Goal: Task Accomplishment & Management: Manage account settings

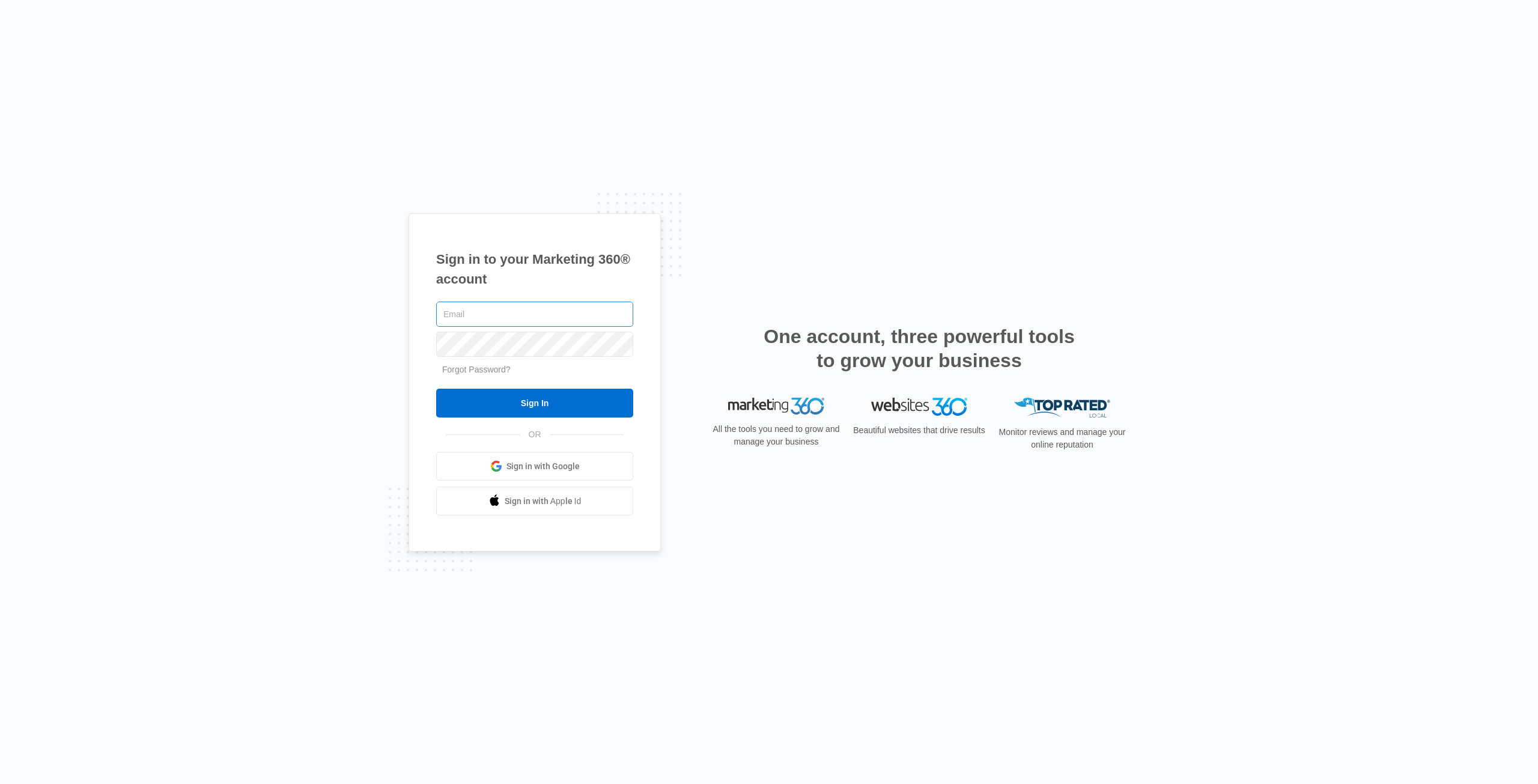
click at [503, 312] on input "text" at bounding box center [534, 314] width 197 height 25
type input "[PERSON_NAME][EMAIL_ADDRESS][PERSON_NAME][DOMAIN_NAME]"
click at [529, 400] on input "Sign In" at bounding box center [534, 403] width 197 height 29
type input "[PERSON_NAME][EMAIL_ADDRESS][PERSON_NAME][DOMAIN_NAME]"
click at [522, 405] on input "Sign In" at bounding box center [534, 403] width 197 height 29
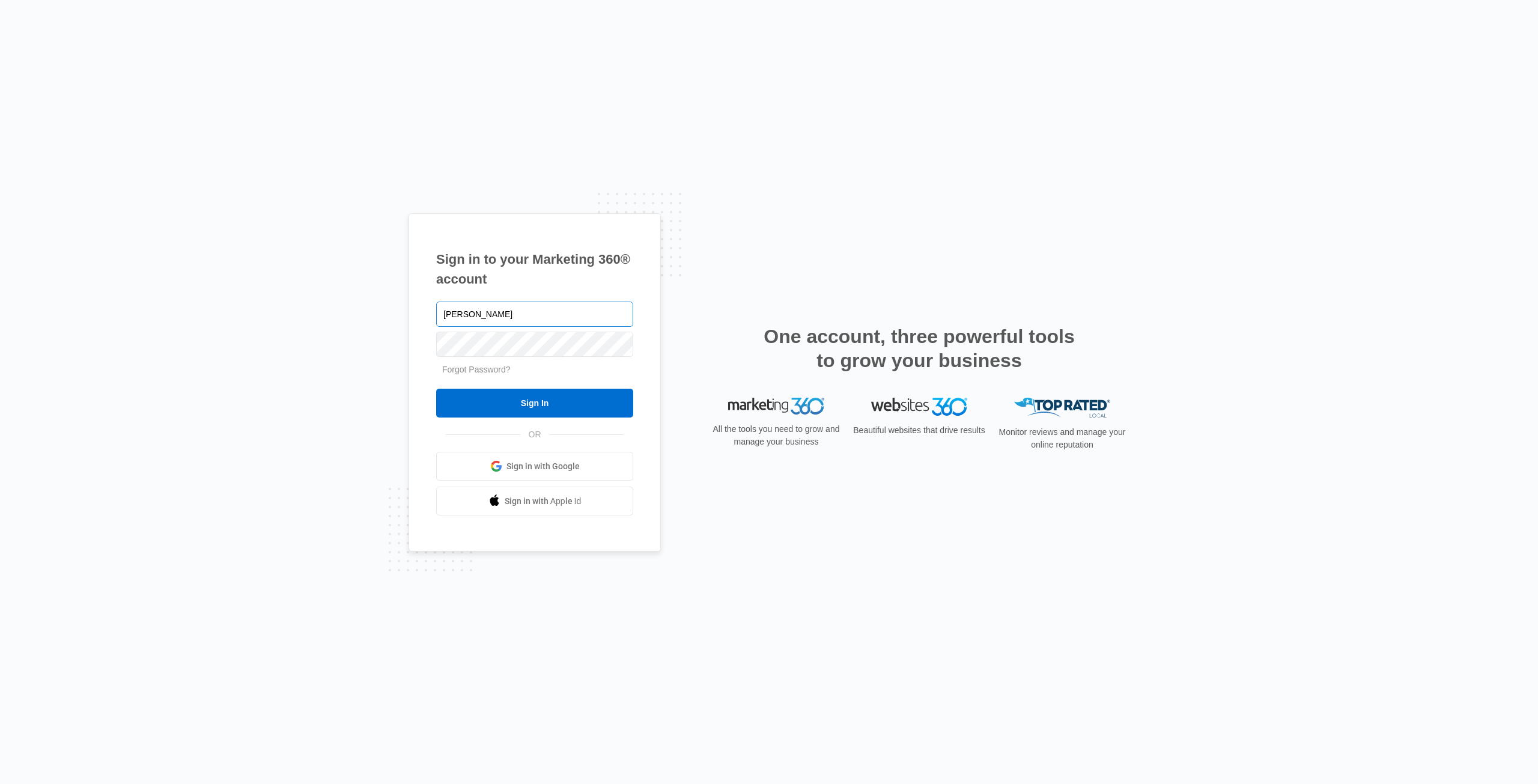
type input "[PERSON_NAME][EMAIL_ADDRESS][PERSON_NAME][DOMAIN_NAME]"
click at [522, 400] on input "Sign In" at bounding box center [534, 403] width 197 height 29
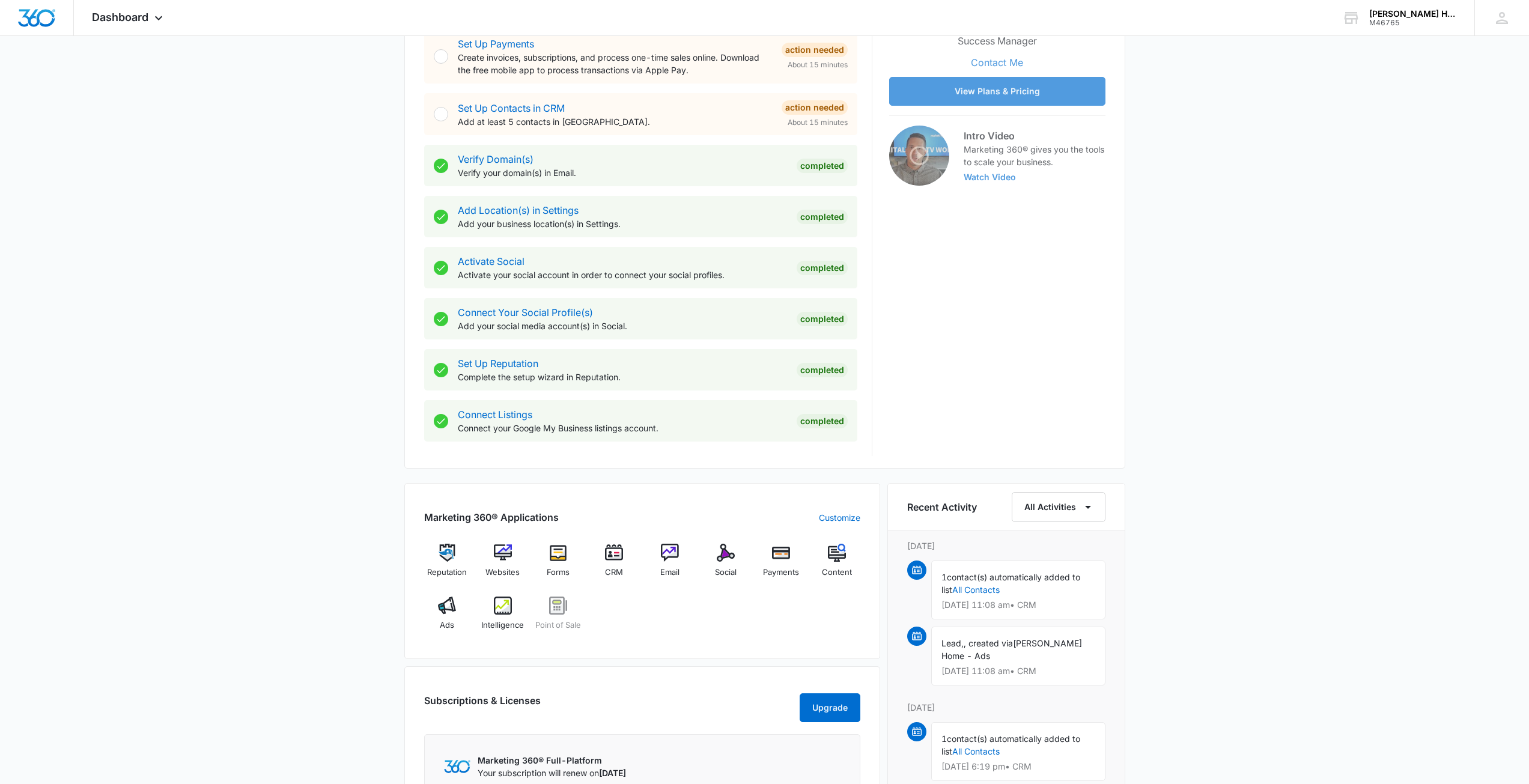
scroll to position [300, 0]
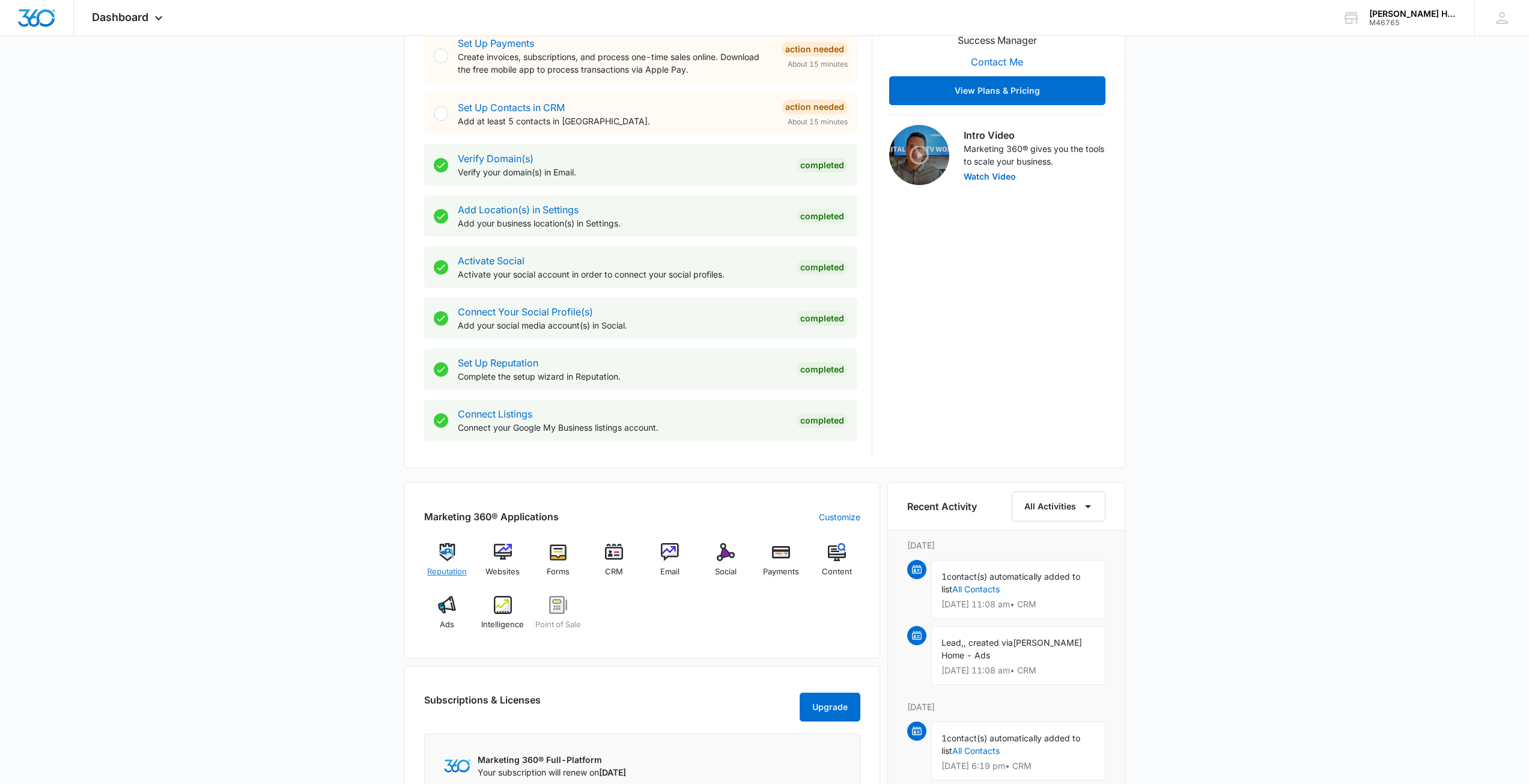
click at [439, 550] on img at bounding box center [447, 552] width 18 height 18
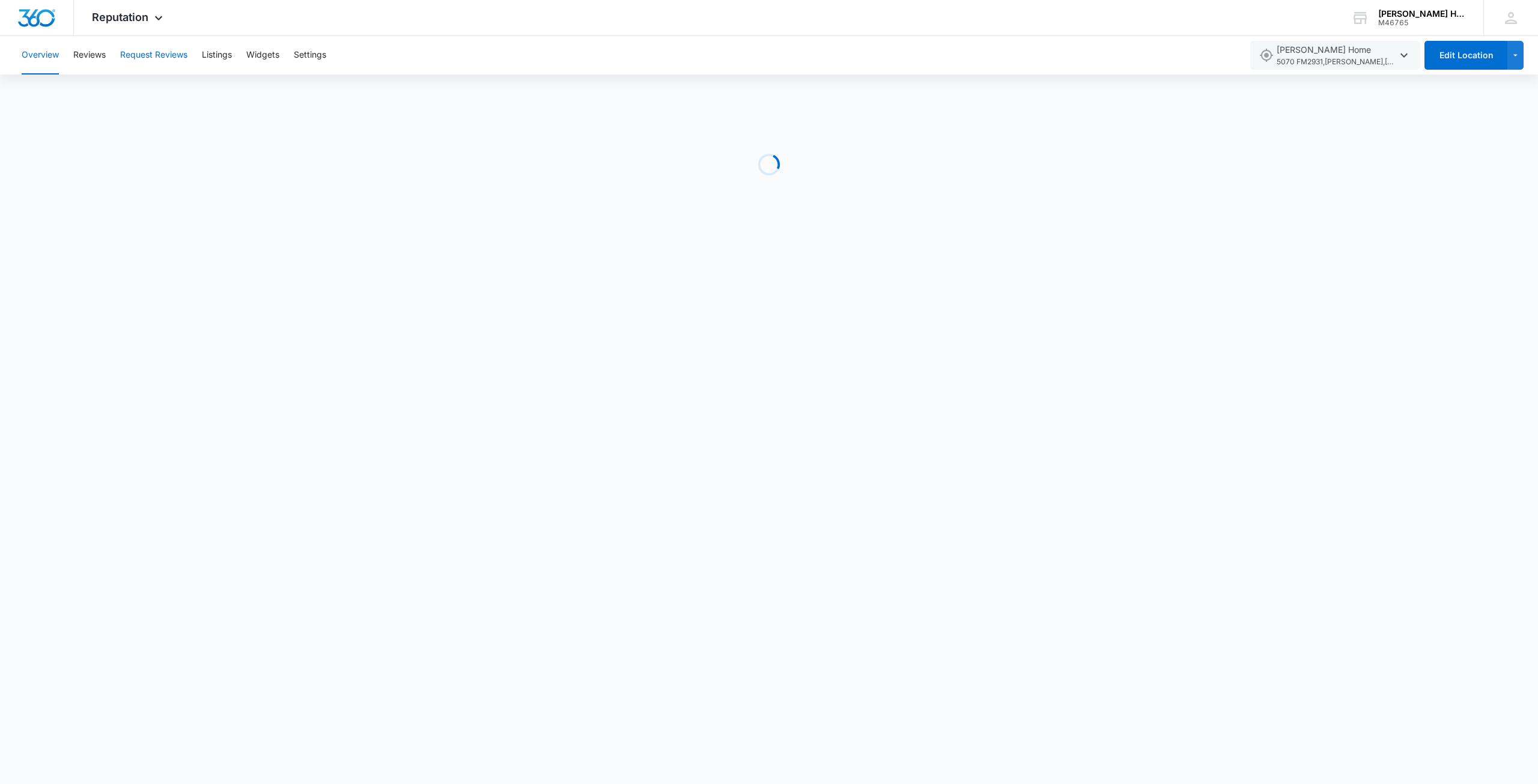
click at [153, 56] on button "Request Reviews" at bounding box center [153, 55] width 67 height 38
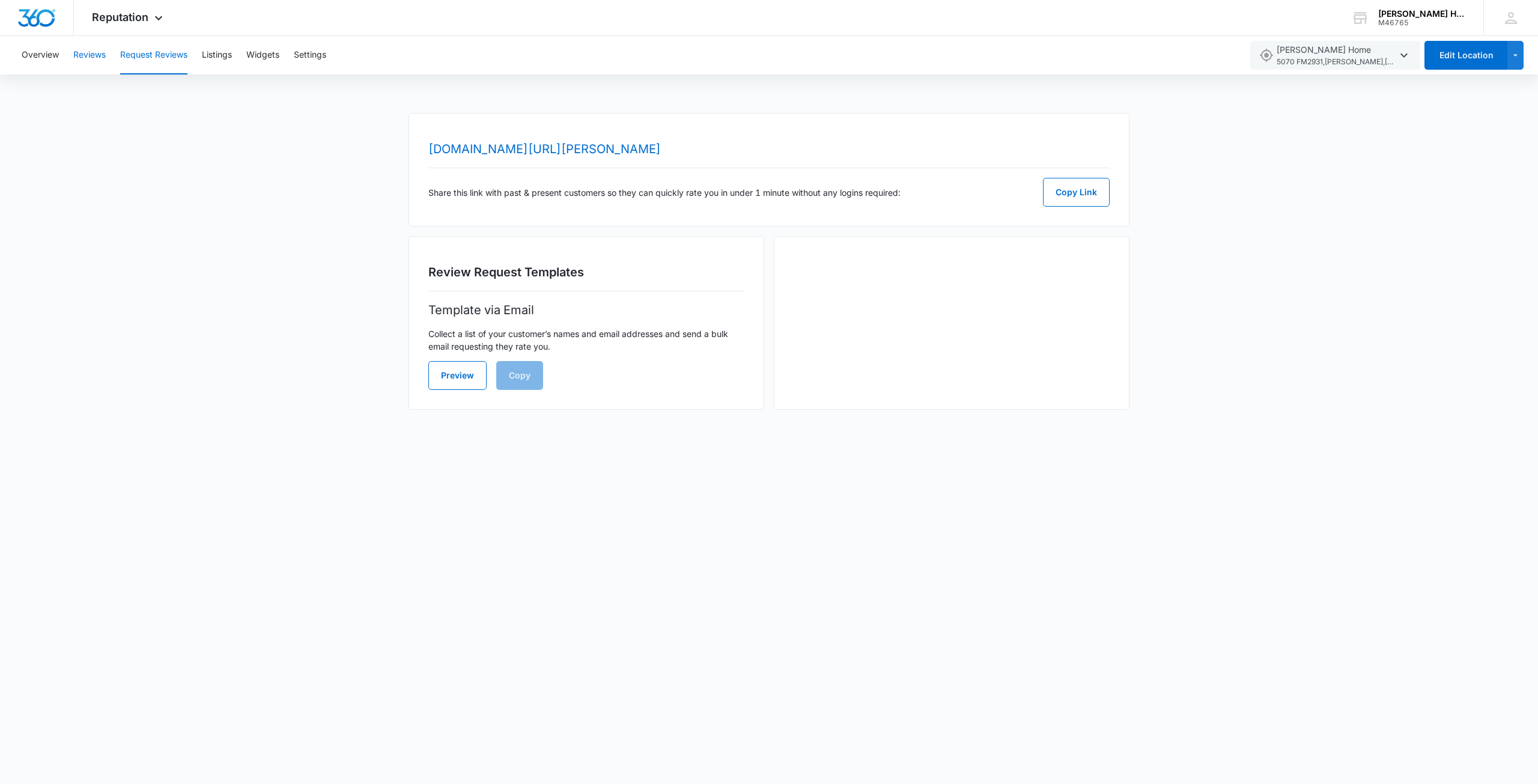
click at [92, 59] on button "Reviews" at bounding box center [89, 55] width 32 height 38
click at [91, 50] on button "Reviews" at bounding box center [89, 55] width 32 height 38
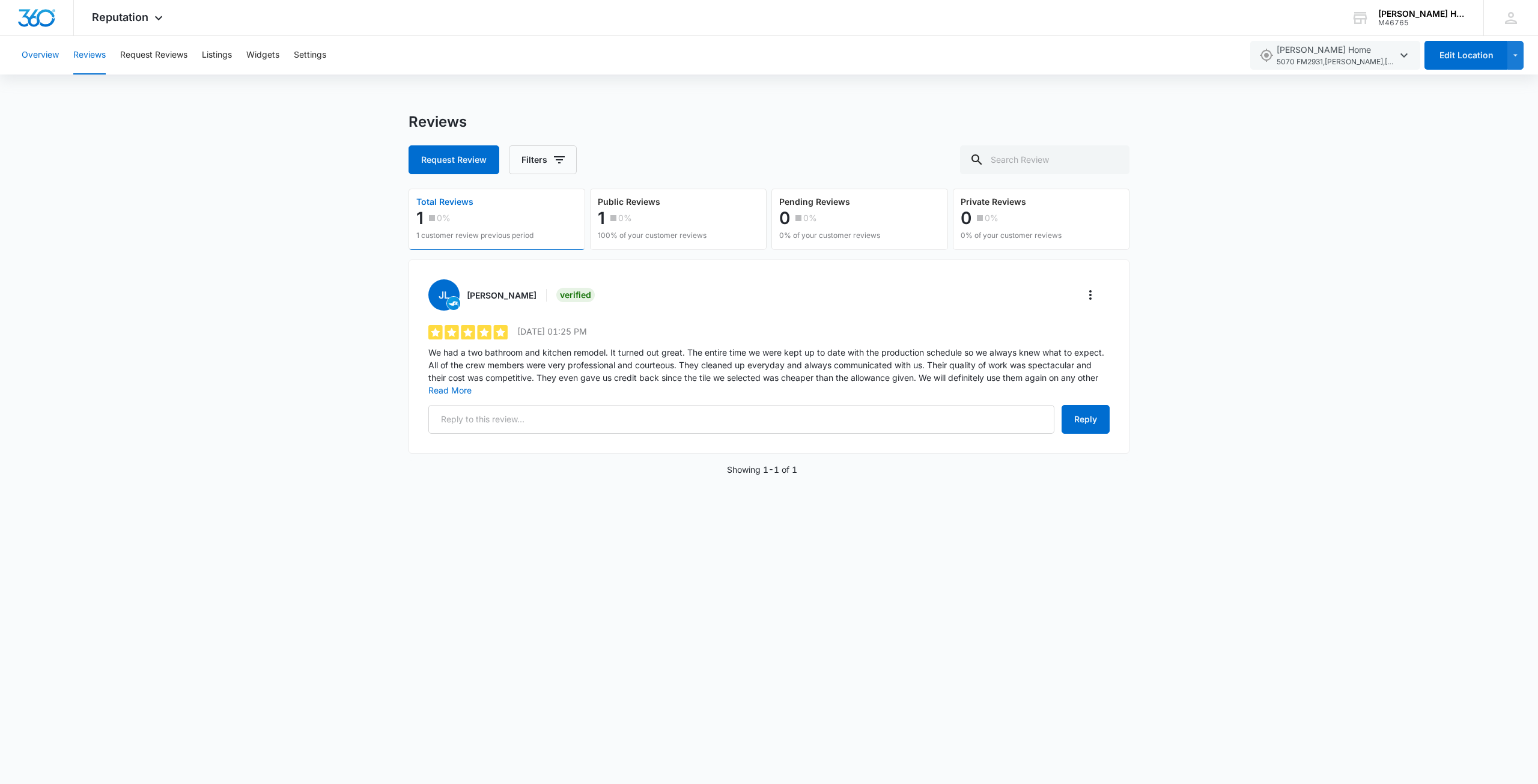
click at [46, 56] on button "Overview" at bounding box center [40, 55] width 37 height 38
click at [27, 52] on button "Overview" at bounding box center [40, 55] width 37 height 38
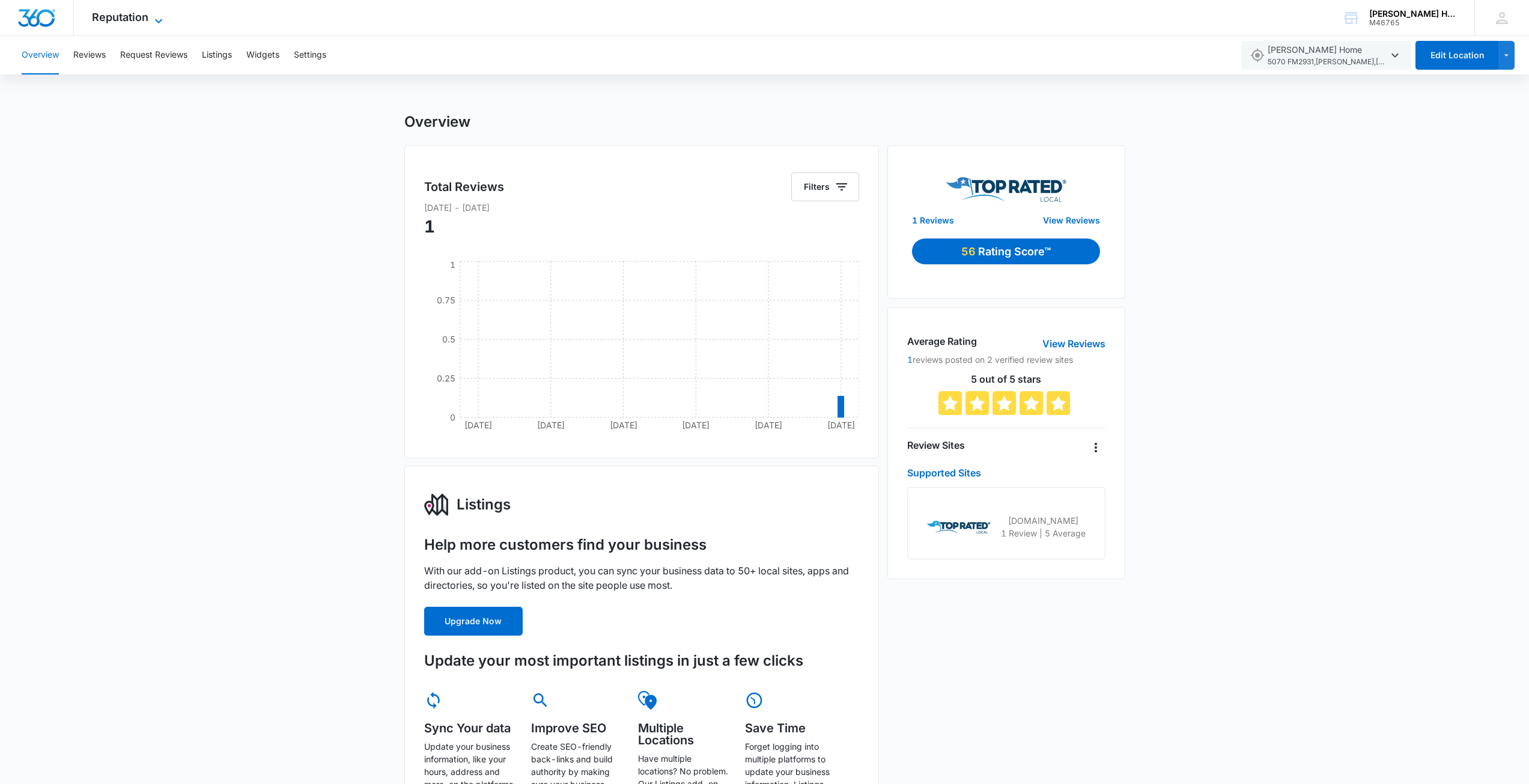
click at [158, 21] on icon at bounding box center [159, 21] width 15 height 15
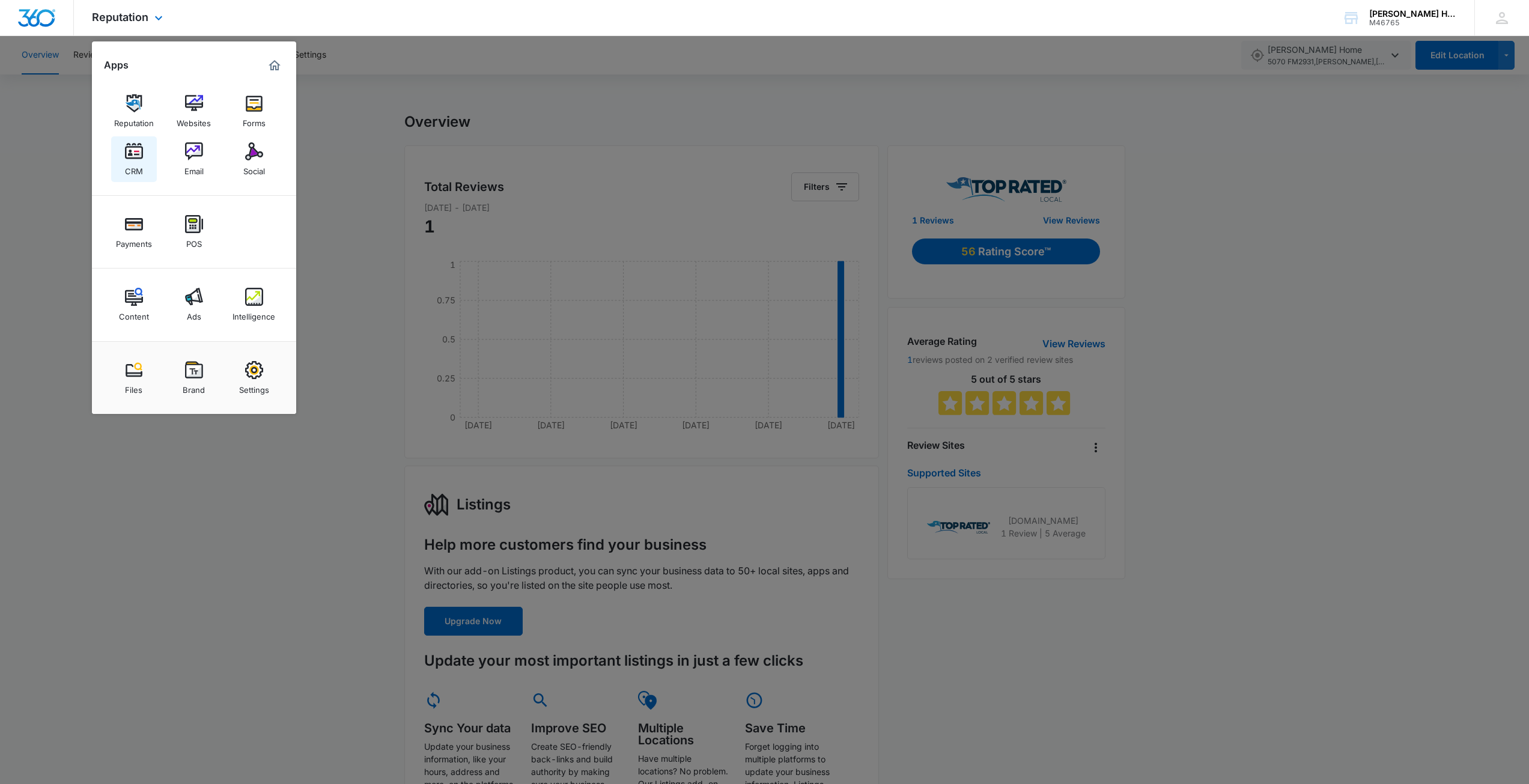
click at [134, 161] on div "CRM" at bounding box center [134, 167] width 18 height 15
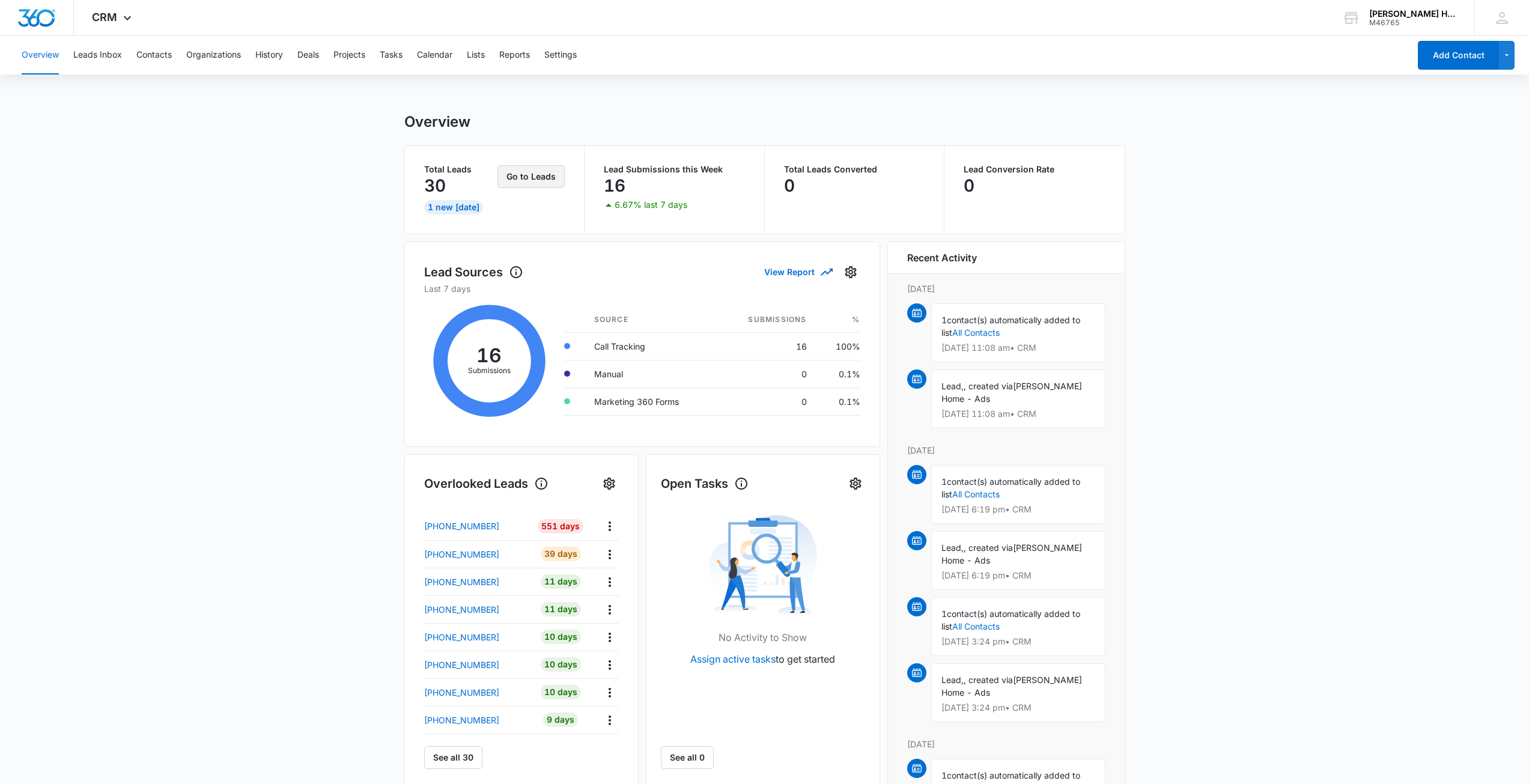
click at [520, 171] on button "Go to Leads" at bounding box center [530, 176] width 67 height 23
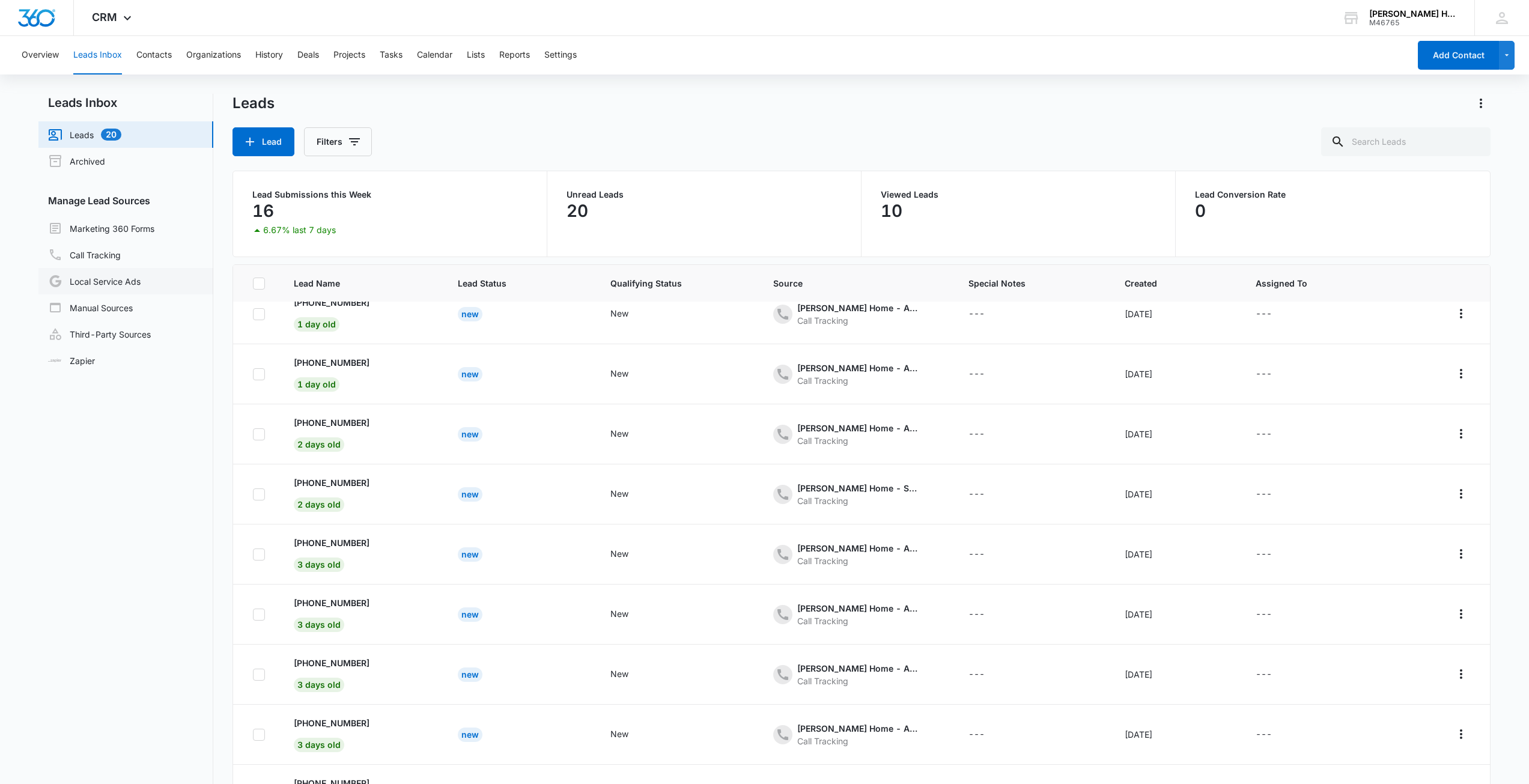
click at [101, 282] on link "Local Service Ads" at bounding box center [94, 281] width 92 height 15
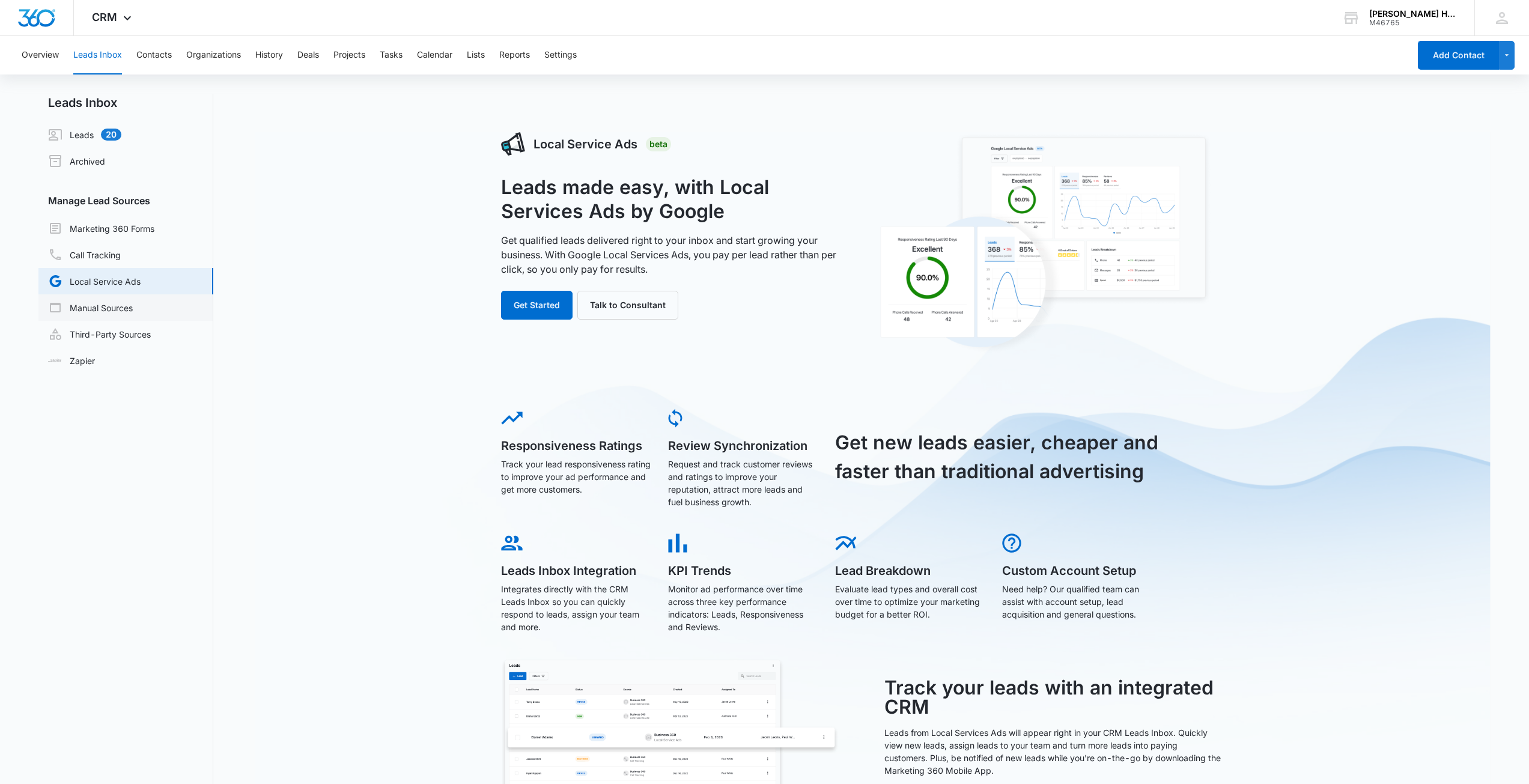
click at [94, 309] on link "Manual Sources" at bounding box center [90, 308] width 85 height 15
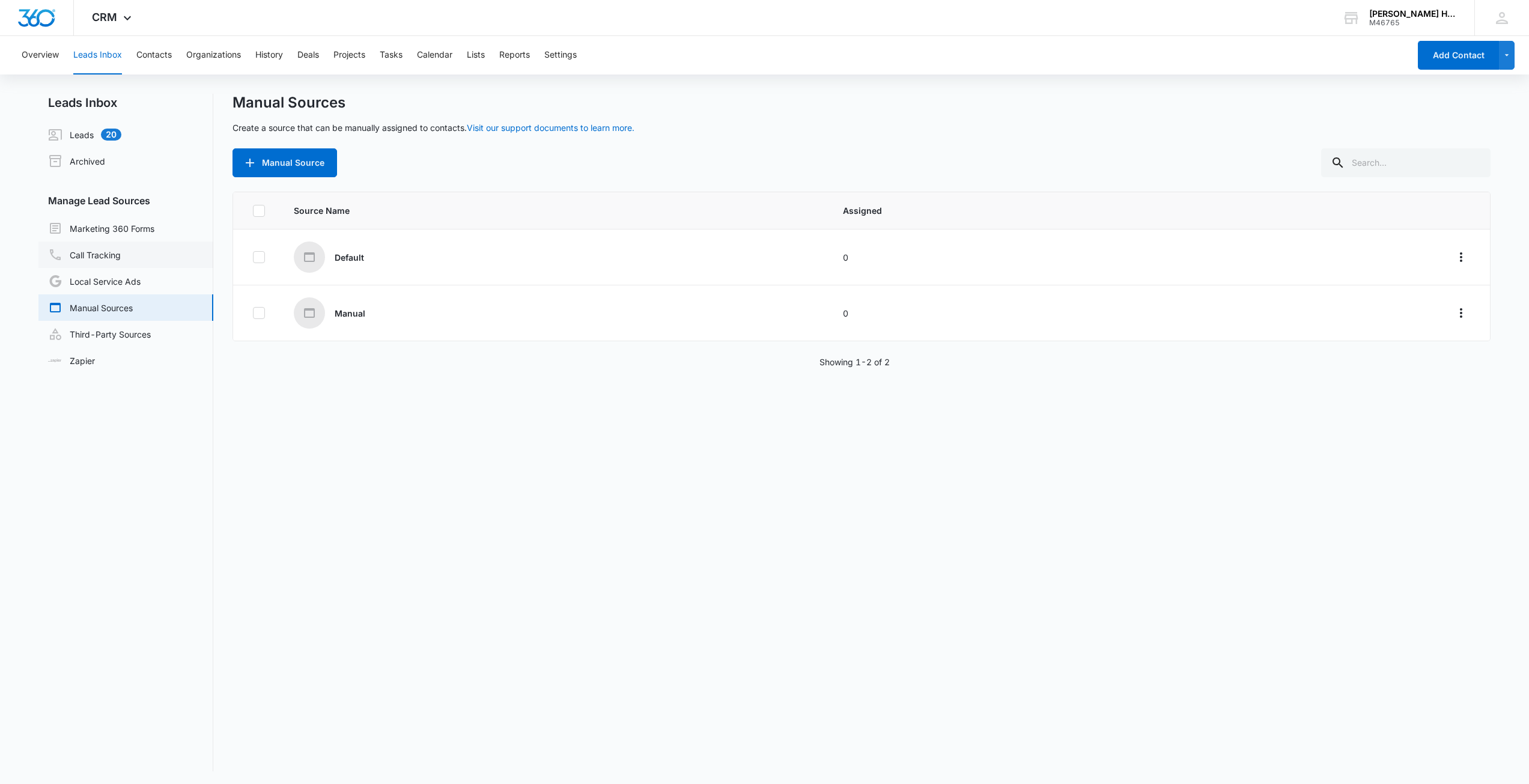
click at [95, 252] on link "Call Tracking" at bounding box center [84, 255] width 73 height 15
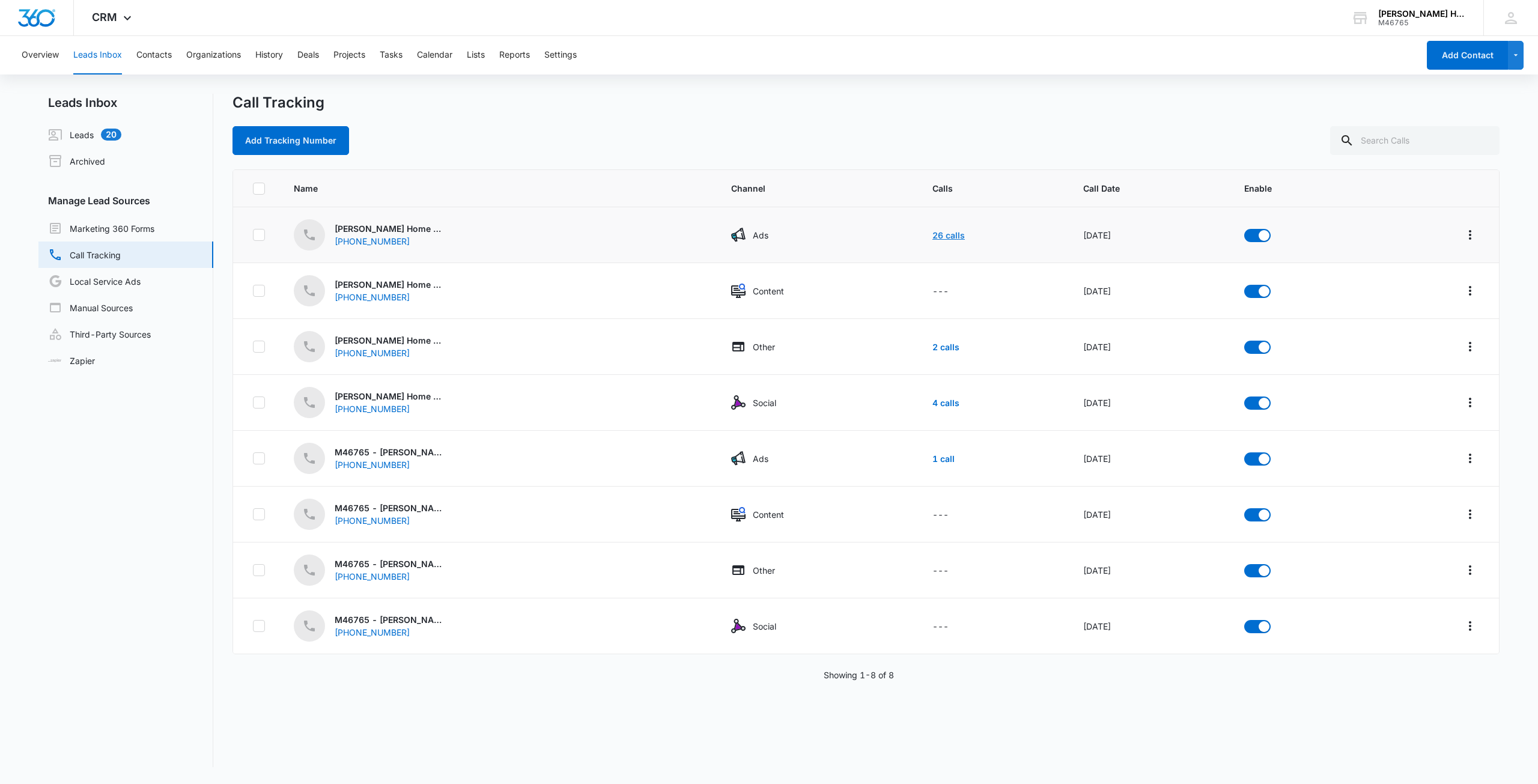
click at [932, 234] on link "26 calls" at bounding box center [949, 235] width 32 height 10
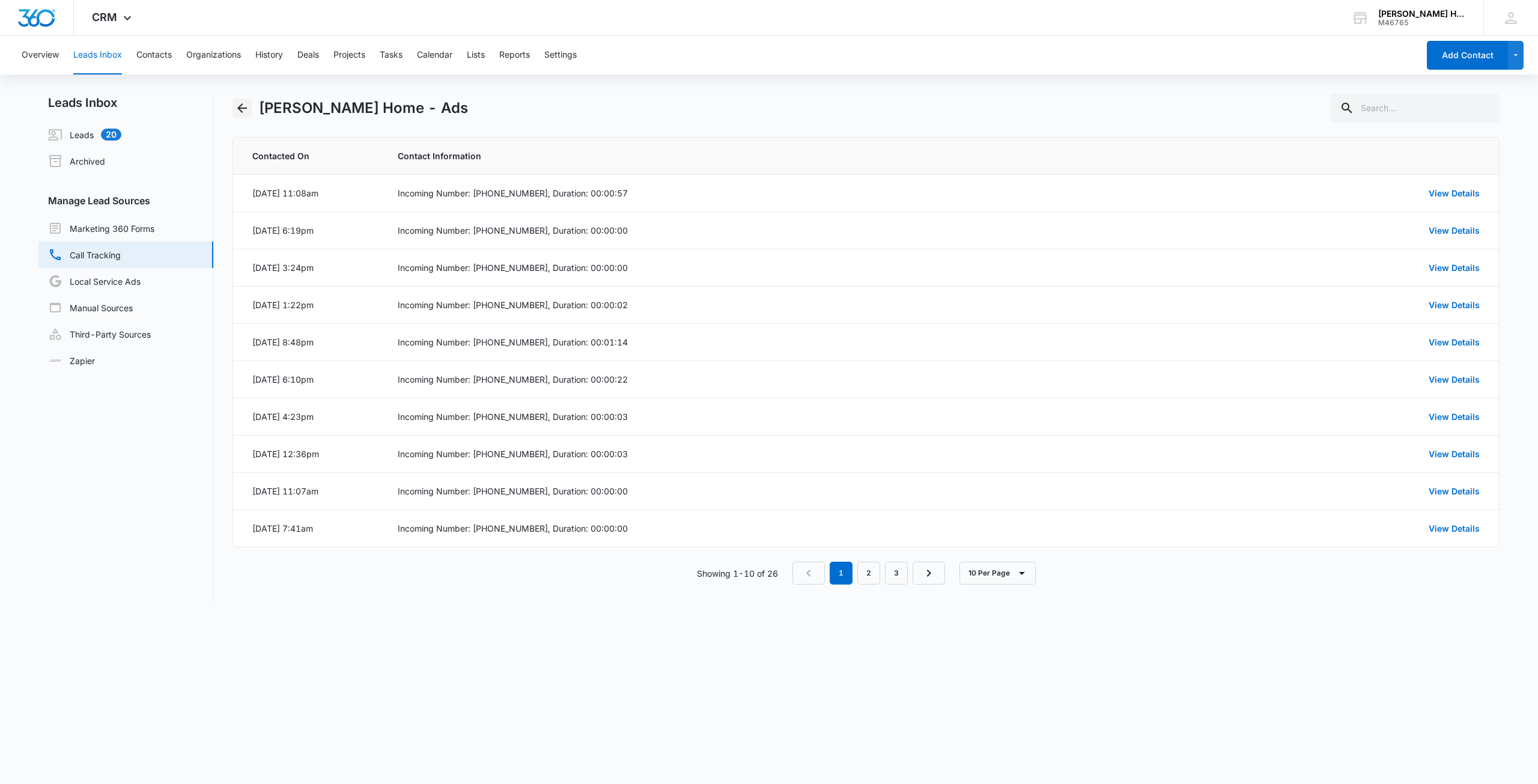
click at [243, 104] on icon "Back" at bounding box center [242, 108] width 10 height 10
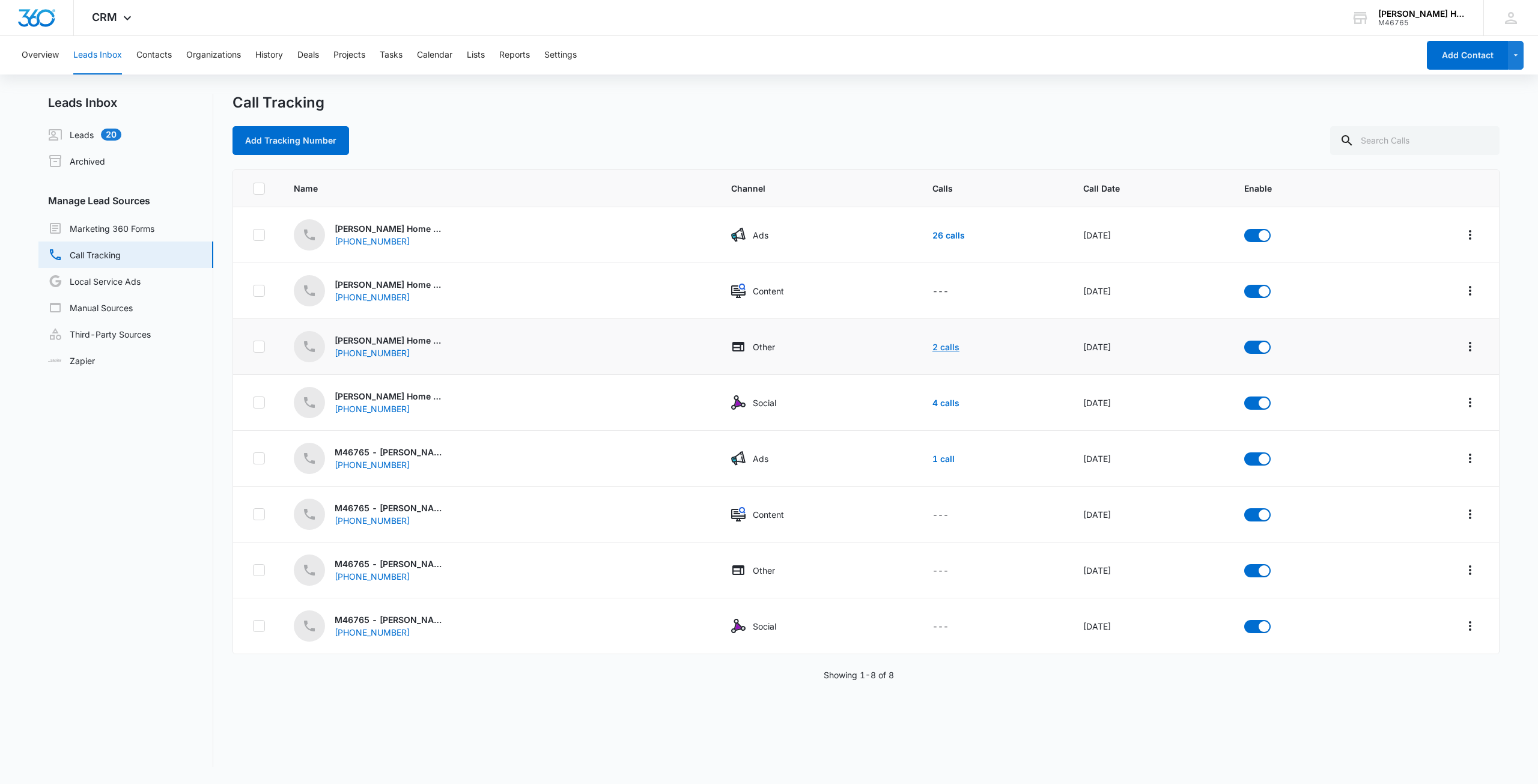
click at [932, 348] on link "2 calls" at bounding box center [946, 347] width 27 height 10
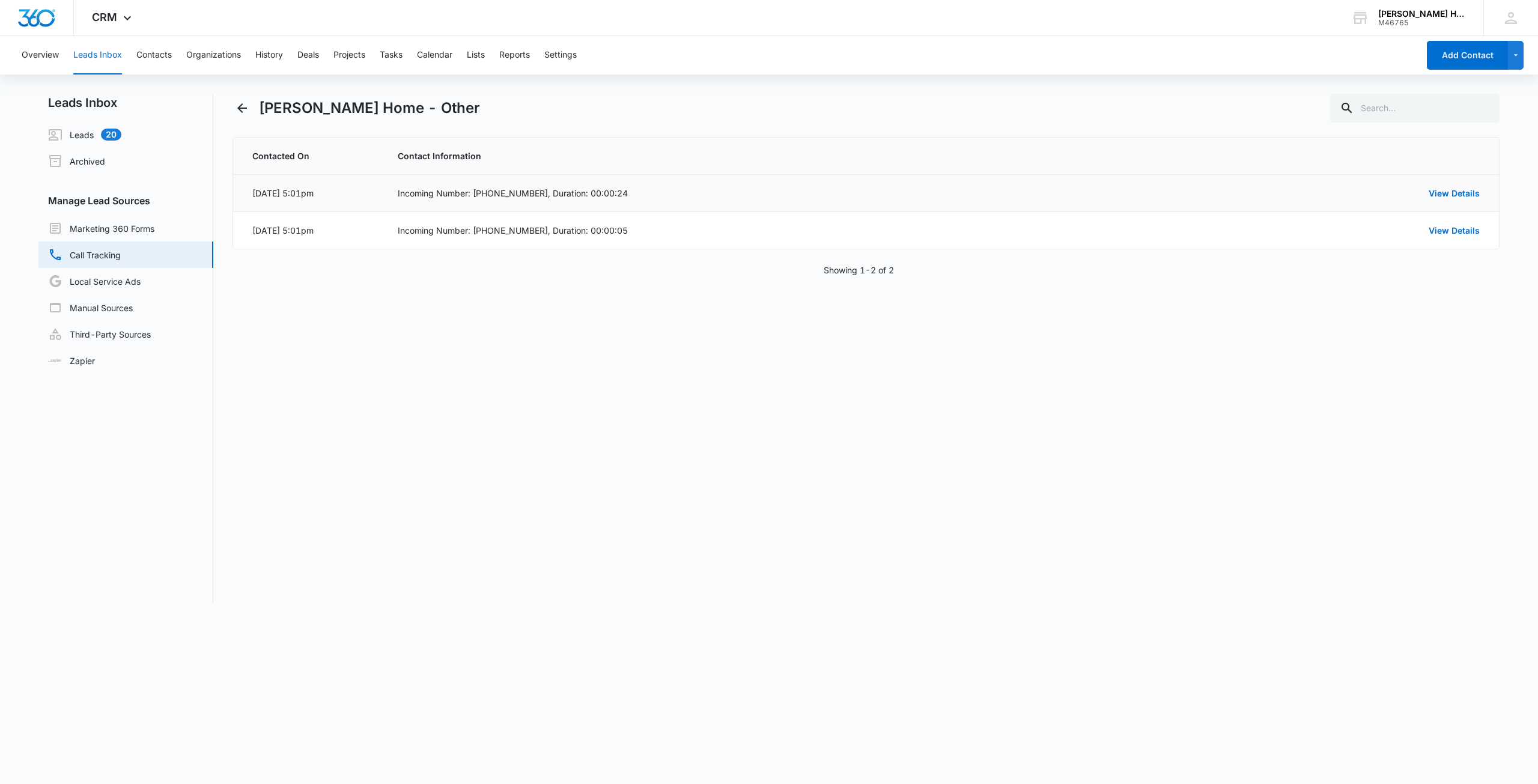
click at [1452, 183] on td "View Details" at bounding box center [1361, 193] width 275 height 37
click at [1452, 193] on link "View Details" at bounding box center [1454, 193] width 51 height 10
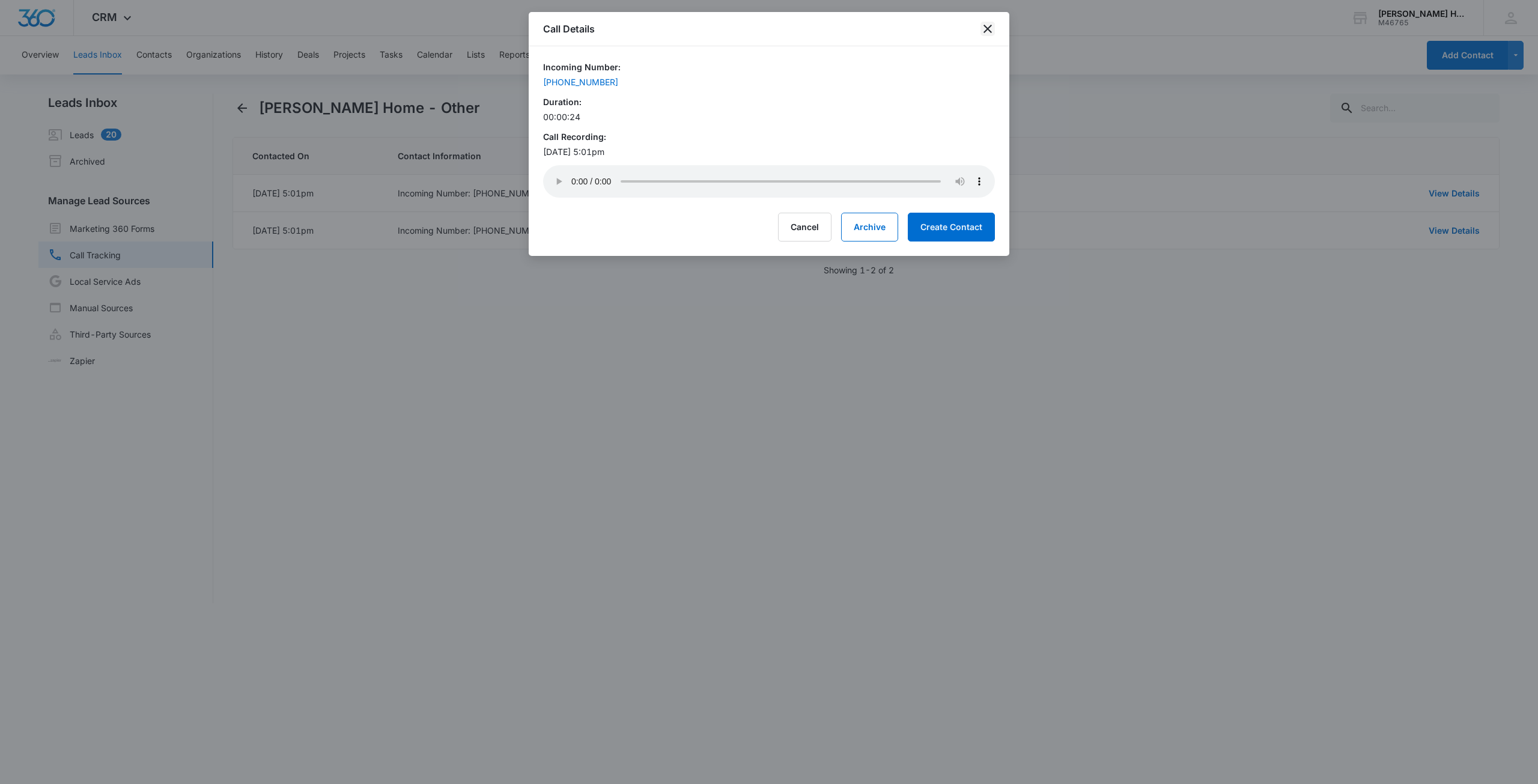
click at [986, 29] on icon "close" at bounding box center [988, 29] width 15 height 15
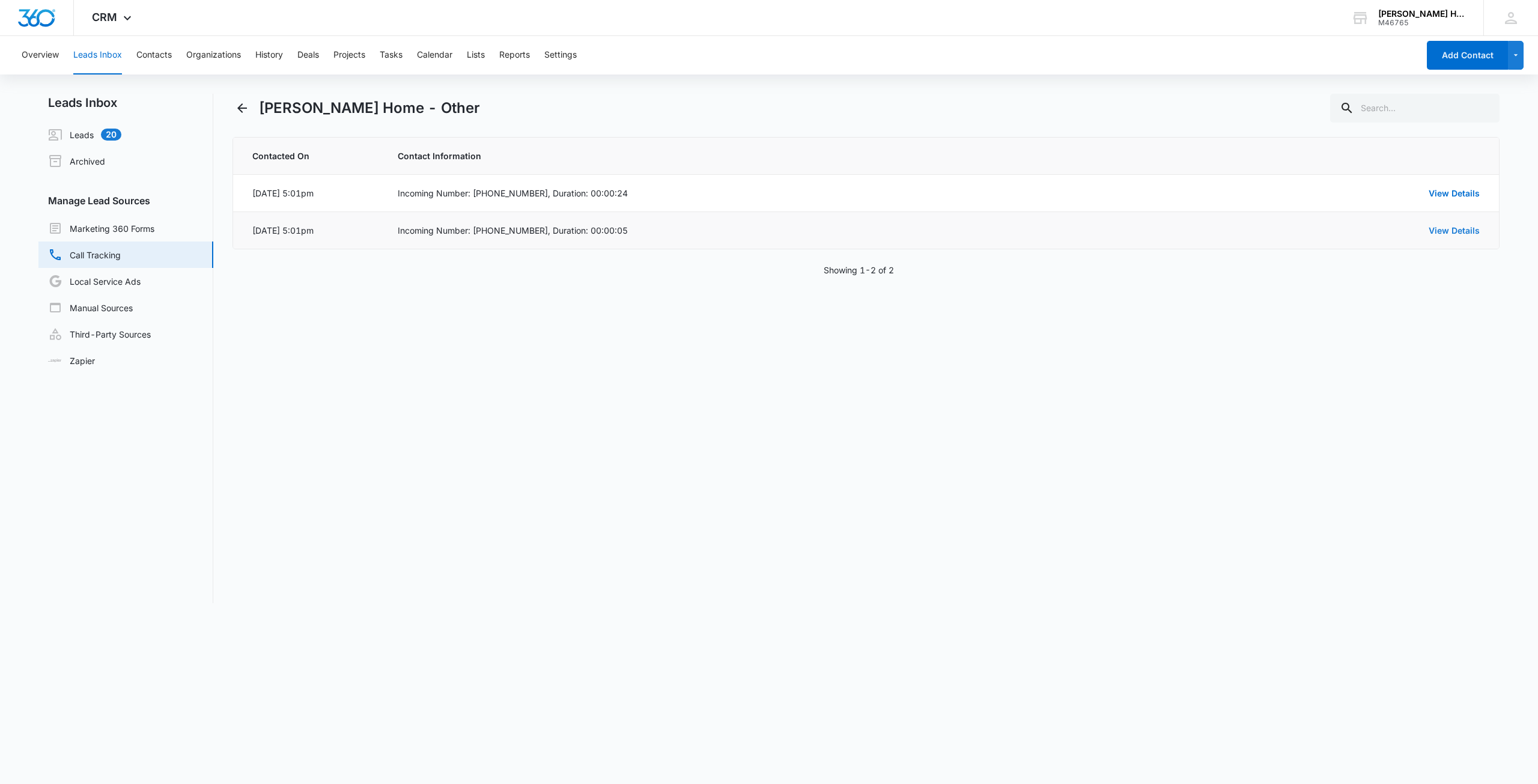
click at [1436, 226] on link "View Details" at bounding box center [1454, 230] width 51 height 10
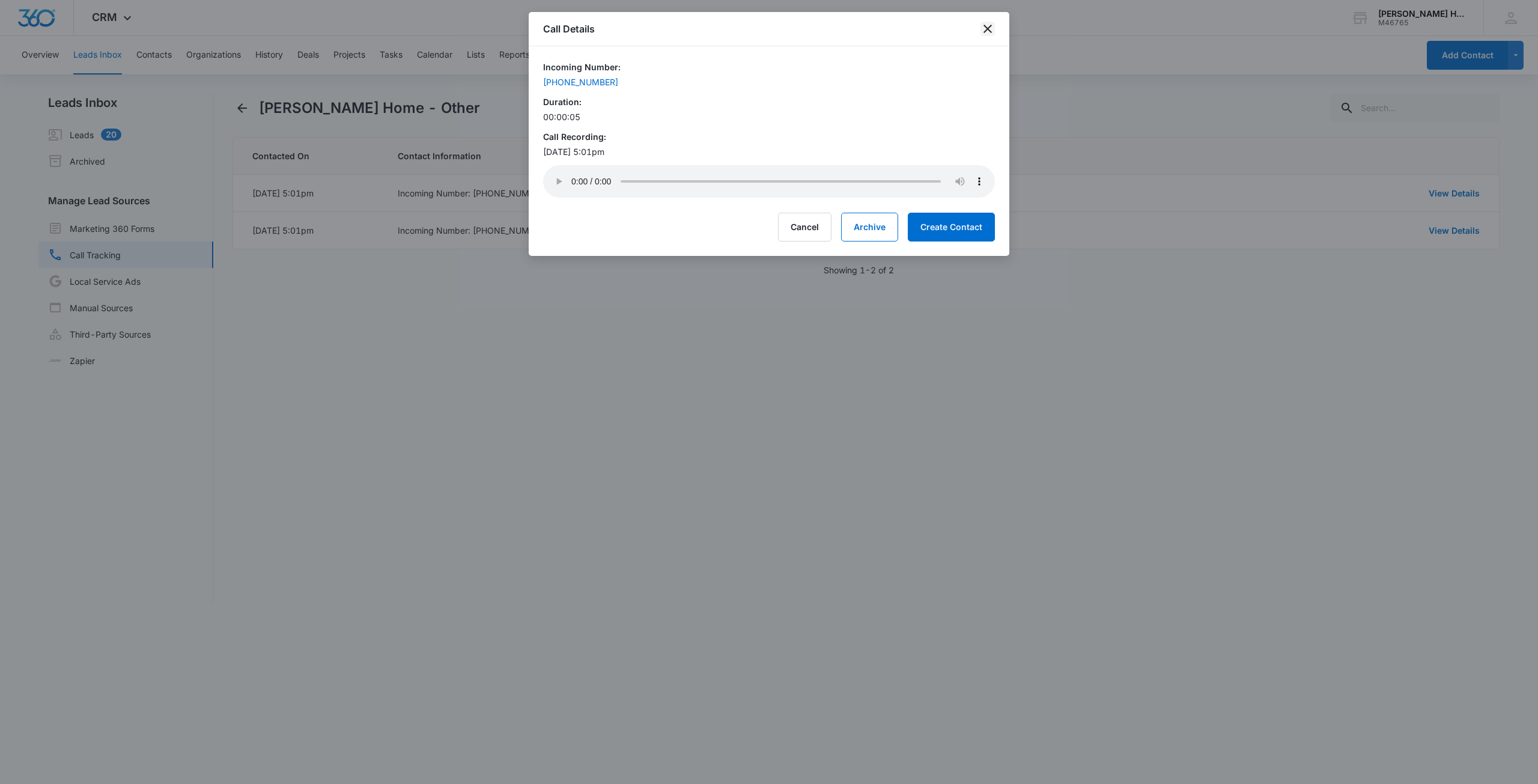
click at [987, 27] on icon "close" at bounding box center [988, 29] width 15 height 15
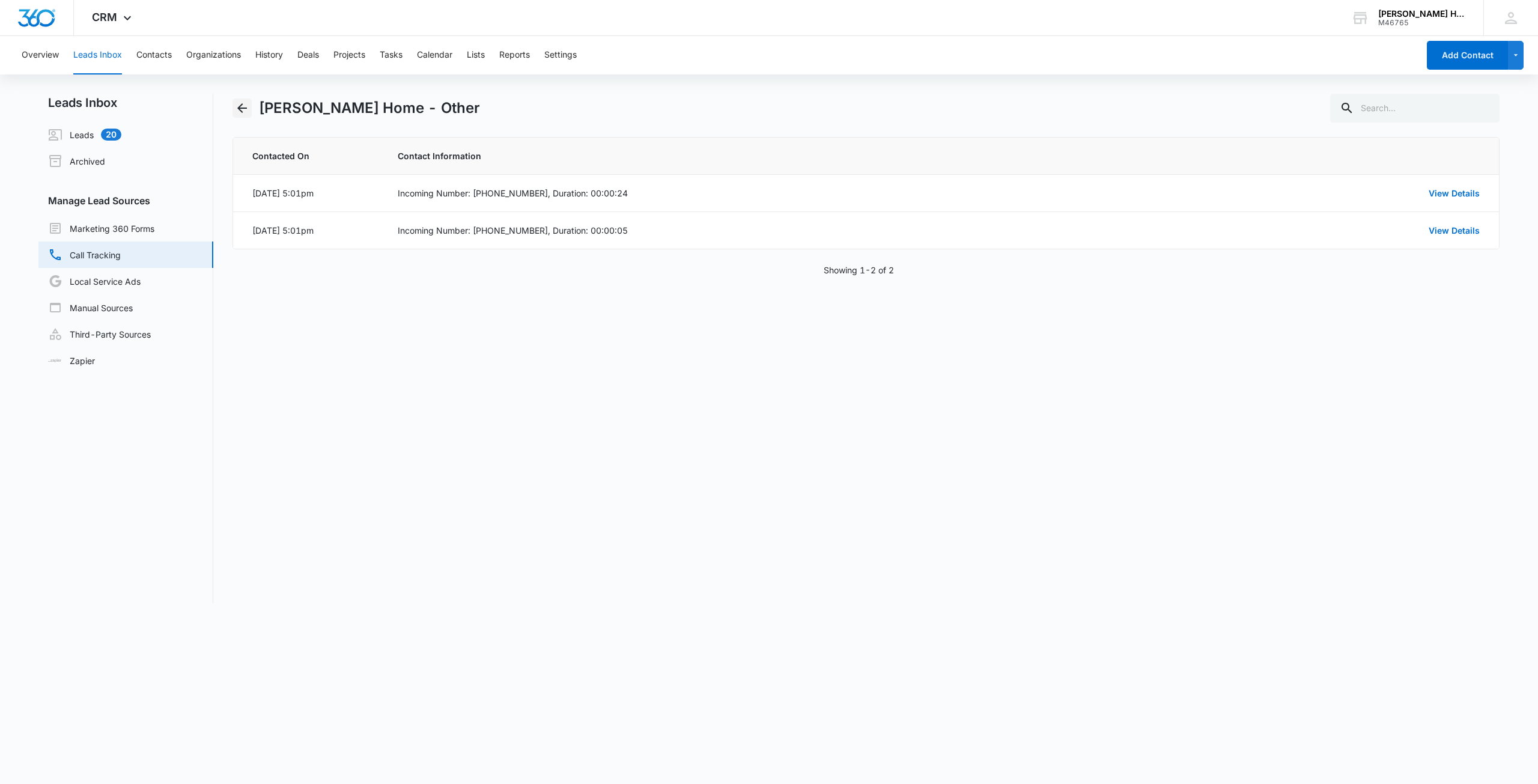
click at [241, 108] on icon "Back" at bounding box center [242, 108] width 10 height 10
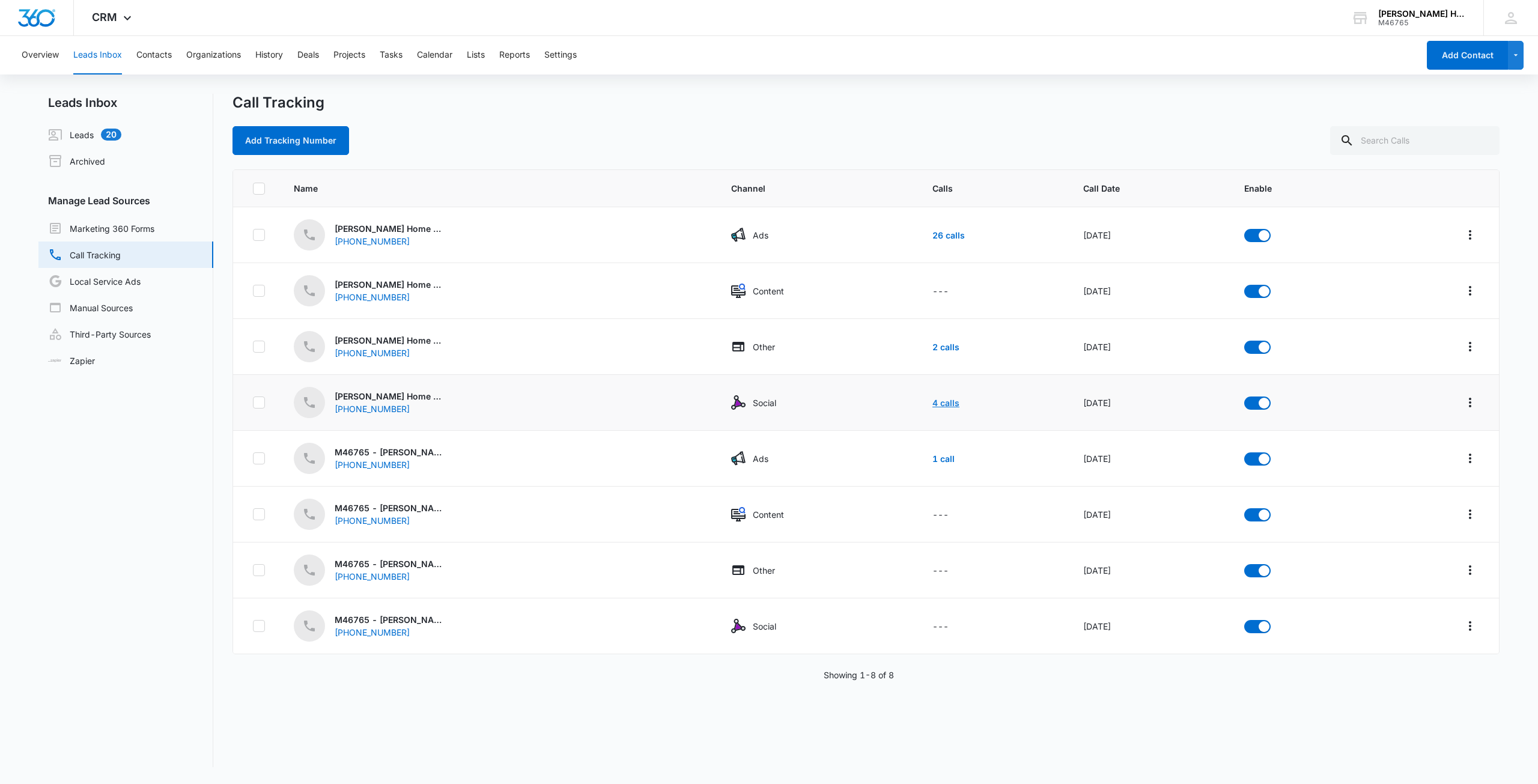
click at [932, 403] on link "4 calls" at bounding box center [946, 403] width 27 height 10
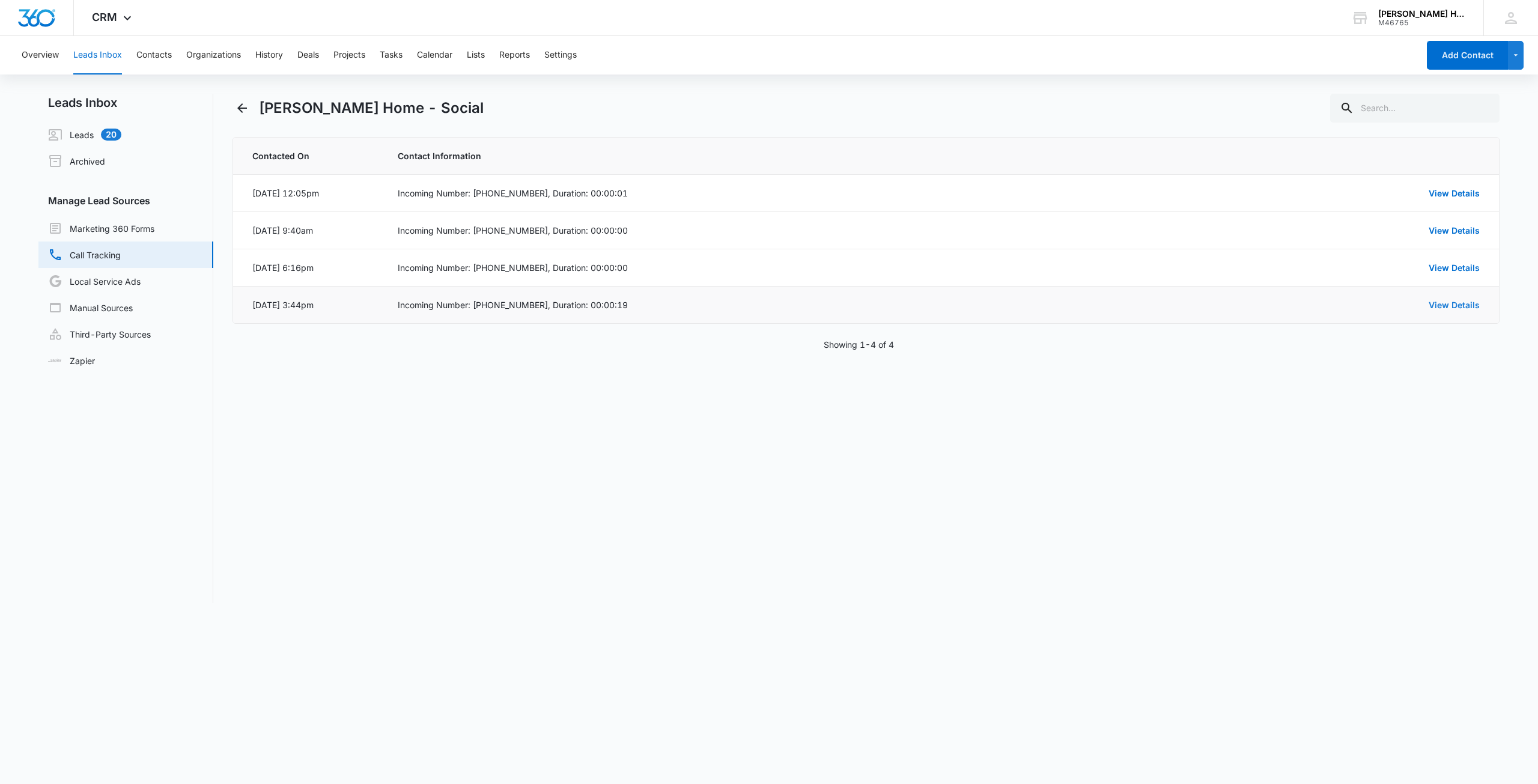
click at [1467, 302] on link "View Details" at bounding box center [1454, 305] width 51 height 10
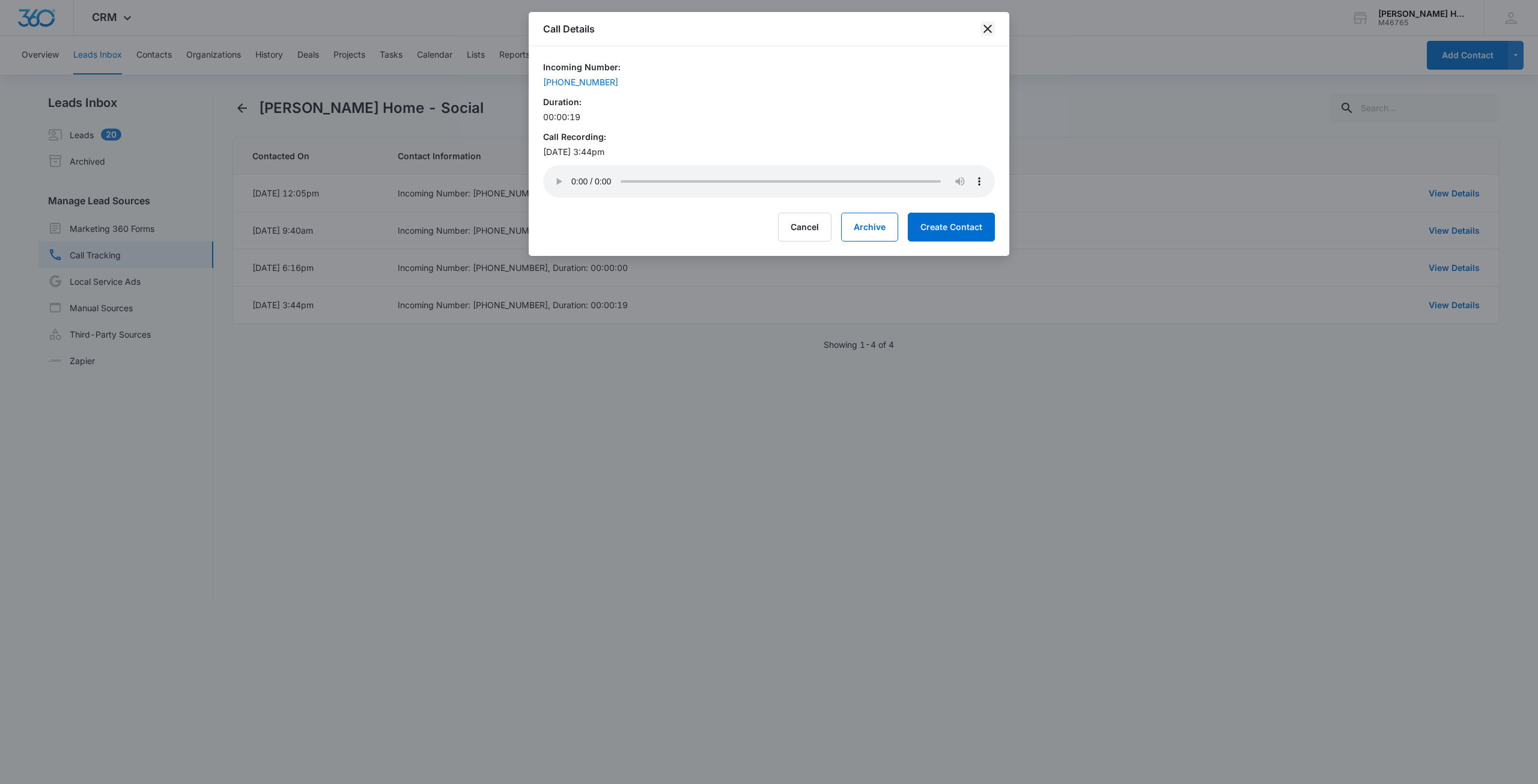
click at [988, 27] on icon "close" at bounding box center [988, 29] width 15 height 15
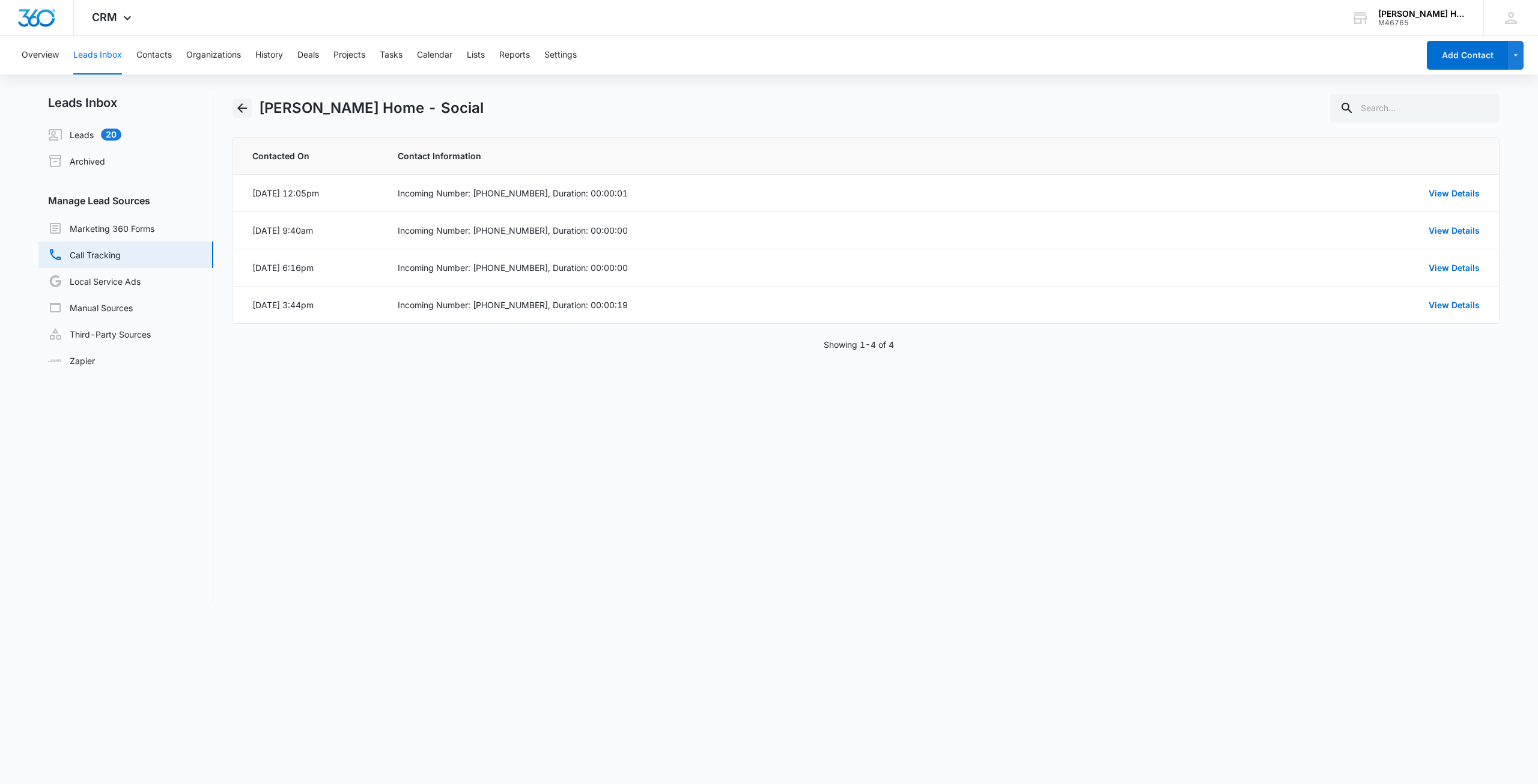
click at [240, 108] on icon "Back" at bounding box center [242, 108] width 10 height 10
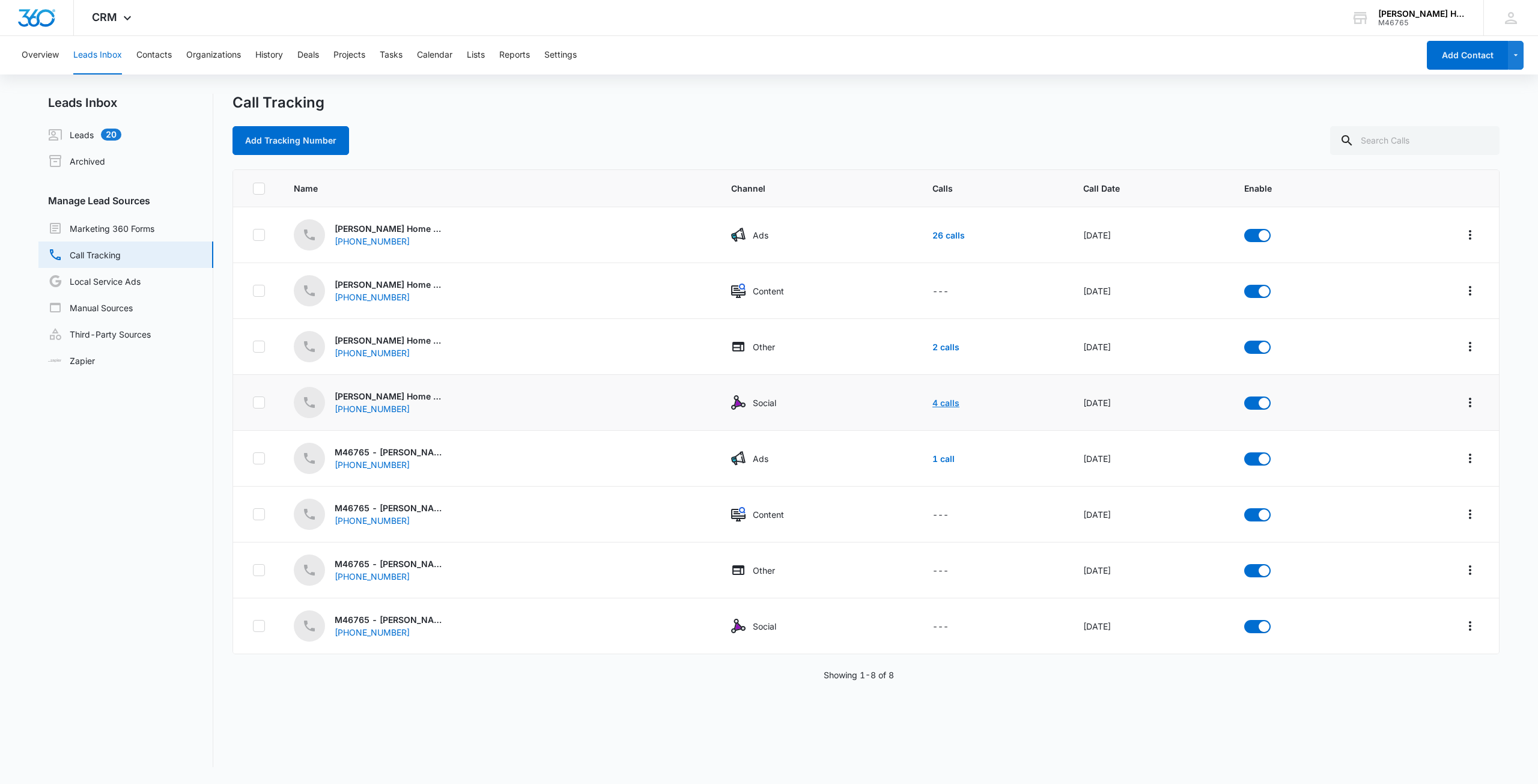
click at [932, 400] on link "4 calls" at bounding box center [946, 403] width 27 height 10
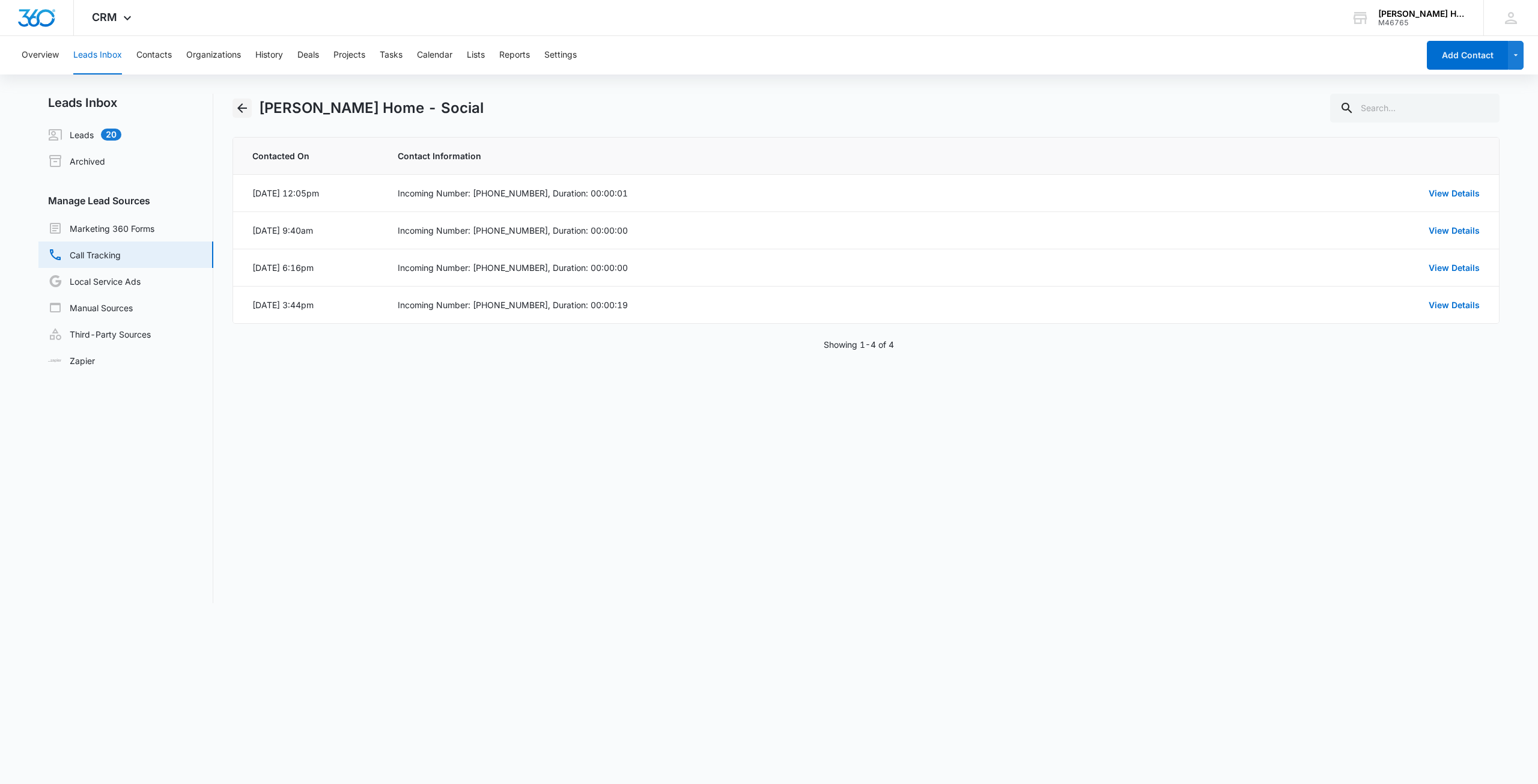
click at [246, 105] on icon "Back" at bounding box center [242, 108] width 15 height 15
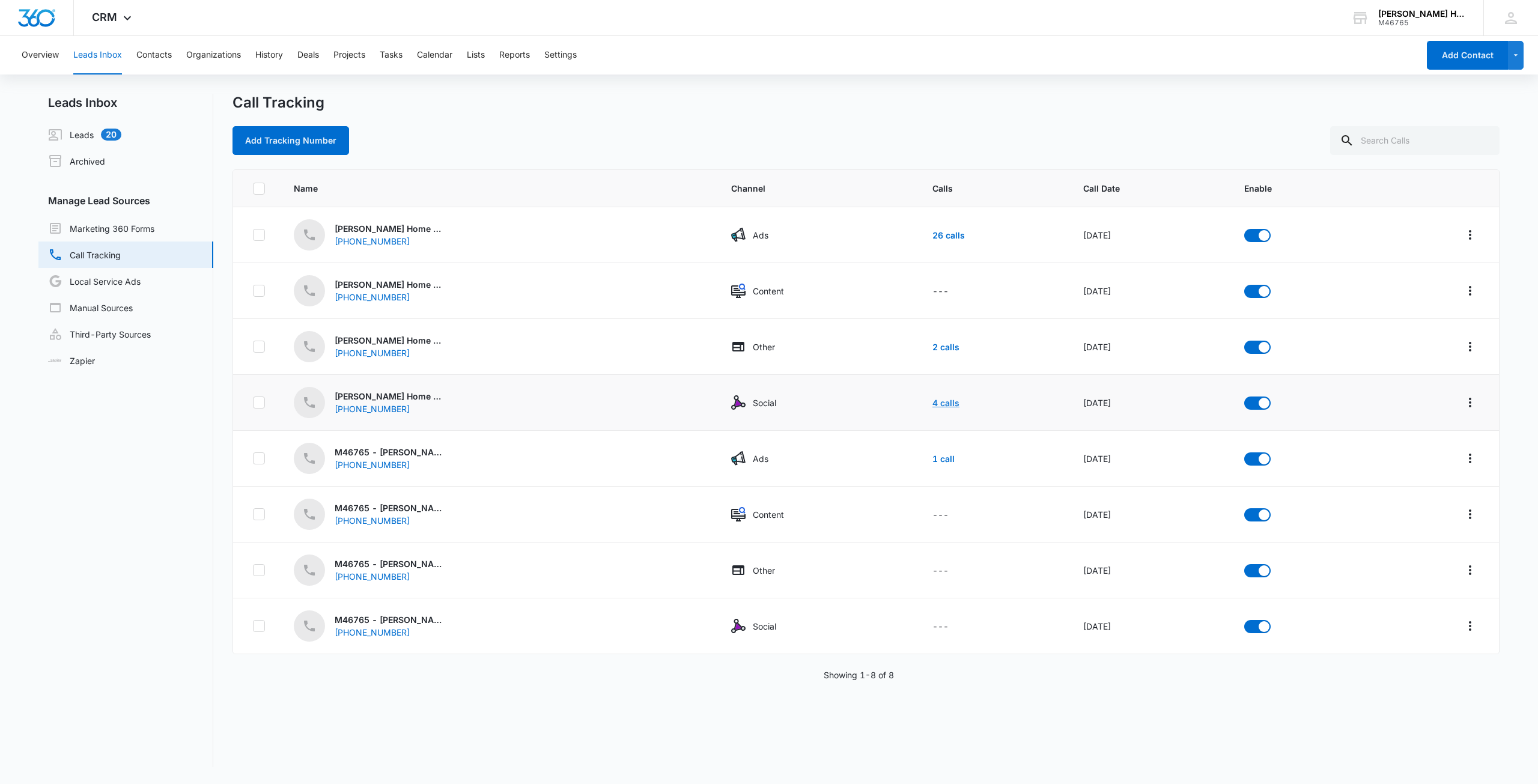
click at [932, 403] on link "4 calls" at bounding box center [946, 403] width 27 height 10
